Goal: Information Seeking & Learning: Learn about a topic

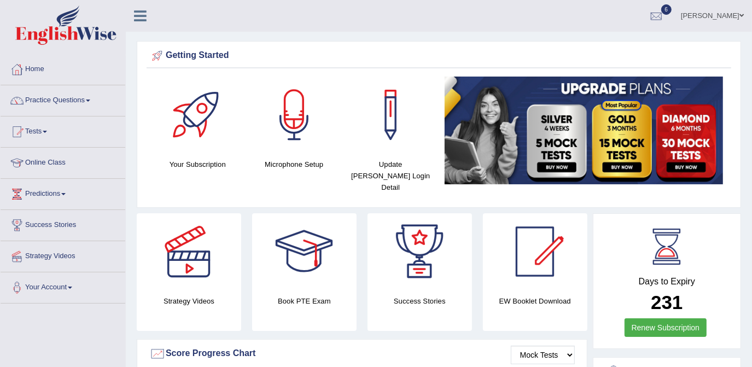
click at [88, 106] on link "Practice Questions" at bounding box center [63, 98] width 125 height 27
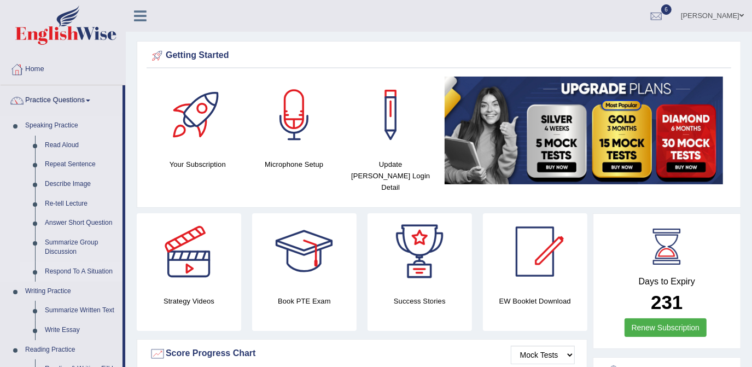
click at [71, 273] on link "Respond To A Situation" at bounding box center [81, 272] width 83 height 20
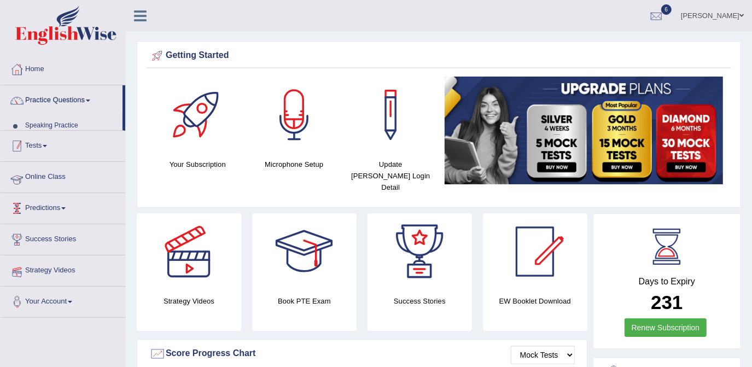
click at [71, 273] on ul "Home Practice Questions Speaking Practice Read Aloud Repeat Sentence Describe I…" at bounding box center [63, 186] width 125 height 264
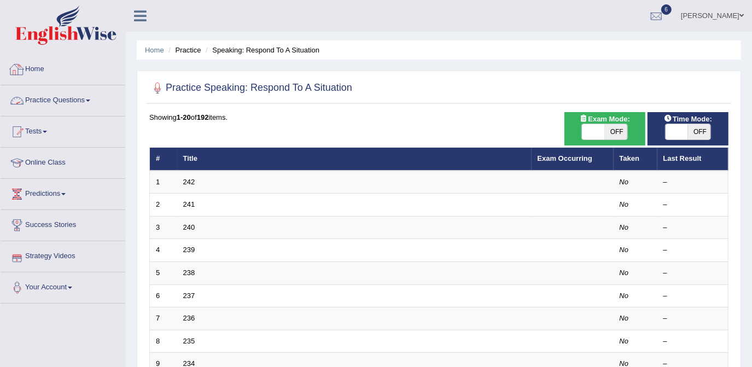
click at [66, 107] on link "Practice Questions" at bounding box center [63, 98] width 125 height 27
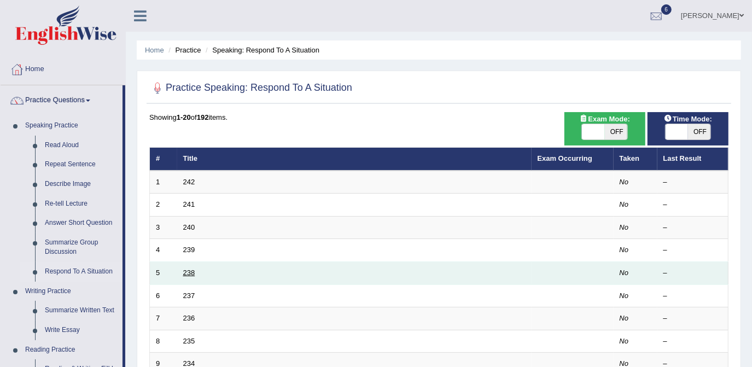
click at [192, 269] on link "238" at bounding box center [189, 273] width 12 height 8
